Goal: Transaction & Acquisition: Purchase product/service

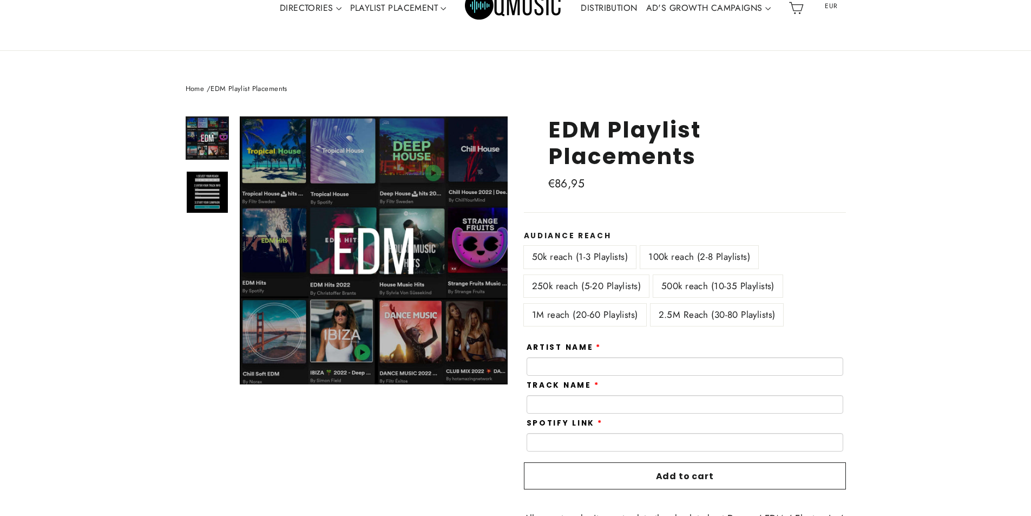
scroll to position [108, 0]
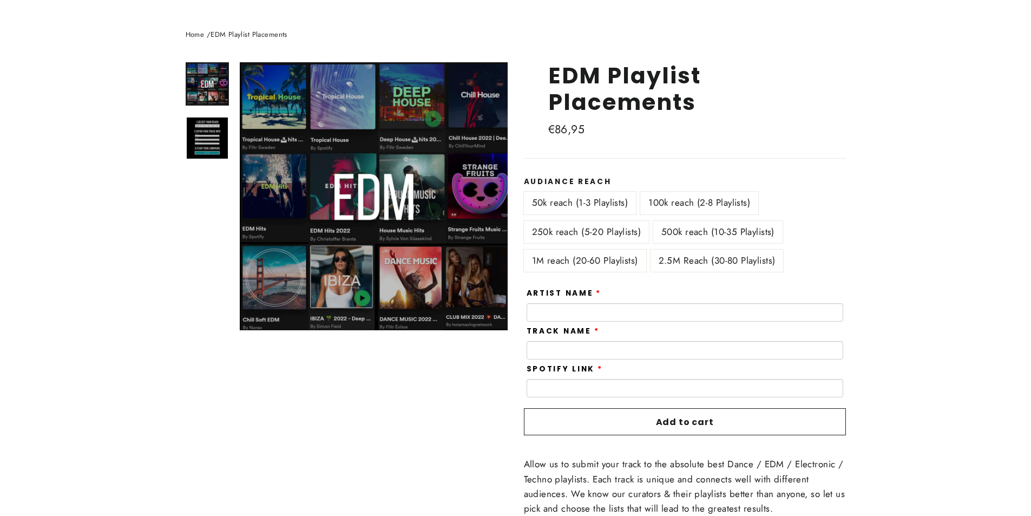
click at [556, 262] on label "1M reach (20-60 Playlists)" at bounding box center [585, 261] width 122 height 22
click at [689, 206] on label "100k reach (2-8 Playlists)" at bounding box center [699, 203] width 118 height 22
click at [598, 227] on label "250k reach (5-20 Playlists)" at bounding box center [586, 232] width 125 height 22
click at [658, 200] on label "100k reach (2-8 Playlists)" at bounding box center [699, 203] width 118 height 22
click at [577, 202] on label "50k reach (1-3 Playlists)" at bounding box center [580, 203] width 113 height 22
